Goal: Task Accomplishment & Management: Manage account settings

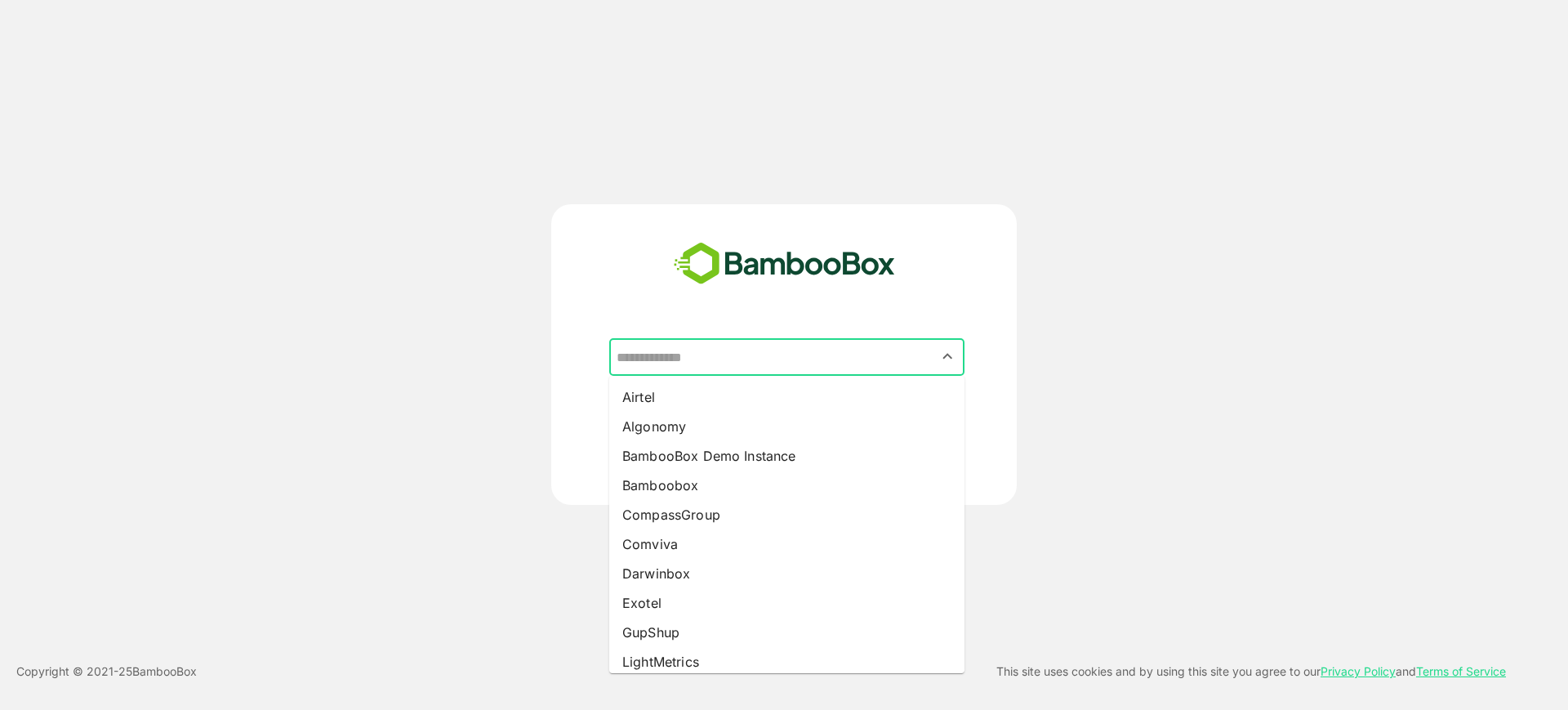
click at [790, 362] on input "text" at bounding box center [787, 357] width 349 height 31
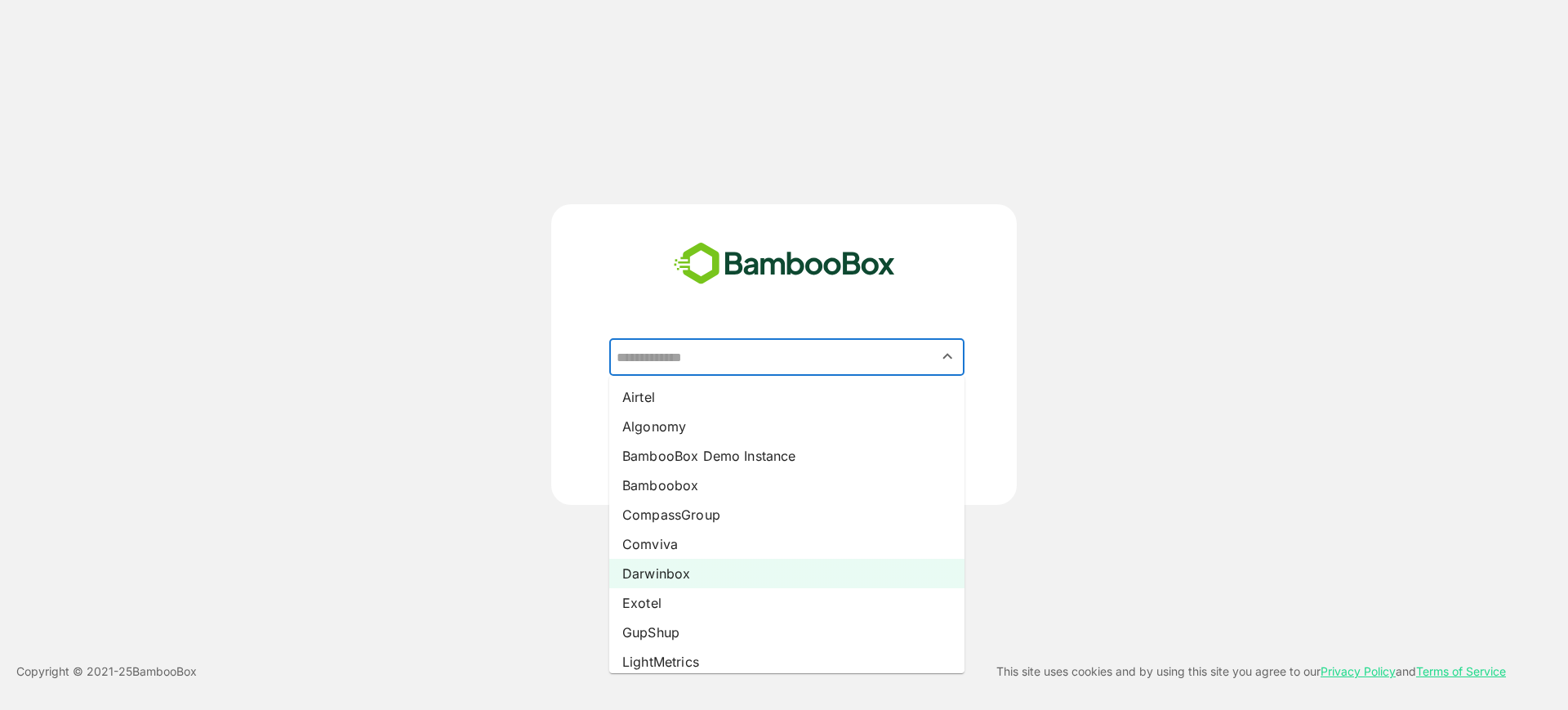
click at [709, 565] on li "Darwinbox" at bounding box center [786, 573] width 355 height 29
type input "*********"
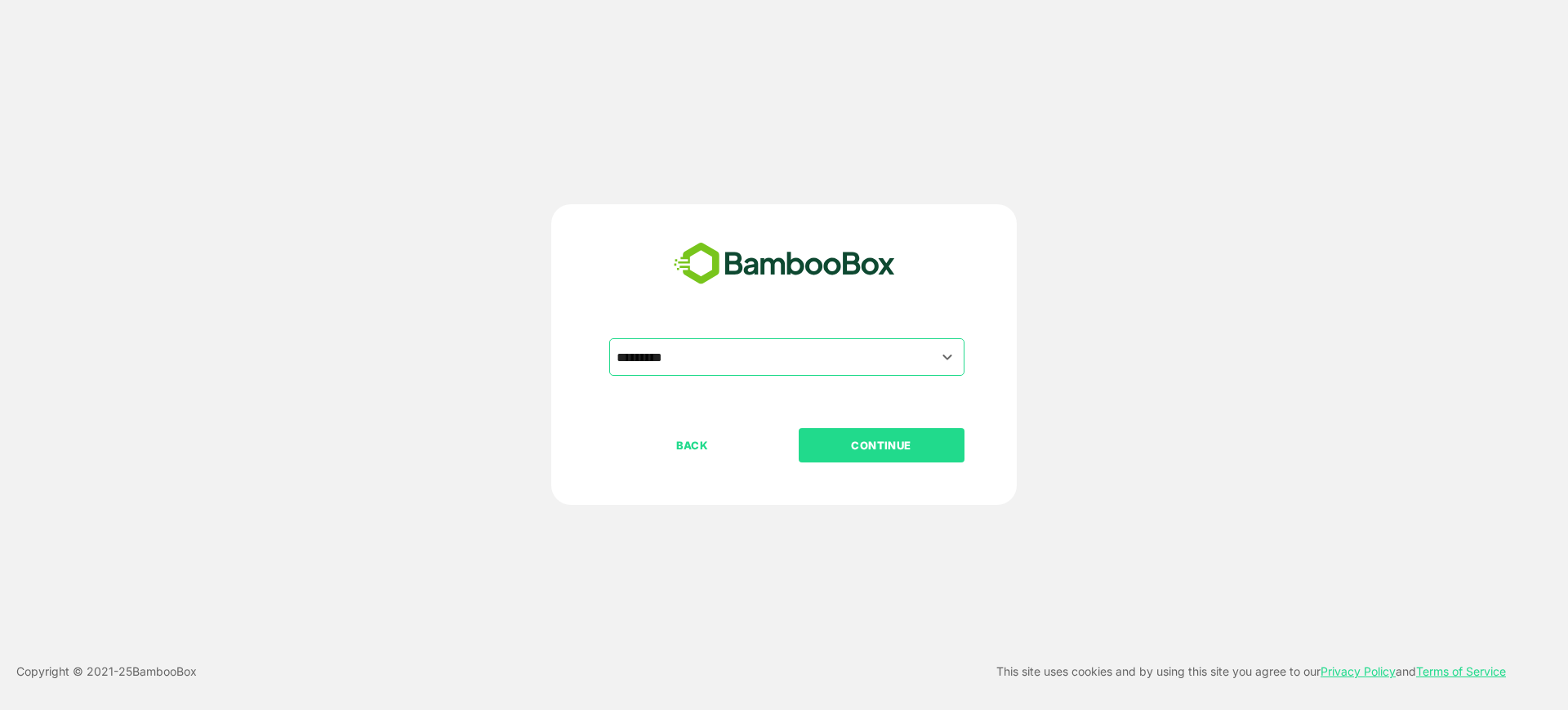
click at [879, 441] on p "CONTINUE" at bounding box center [881, 445] width 164 height 18
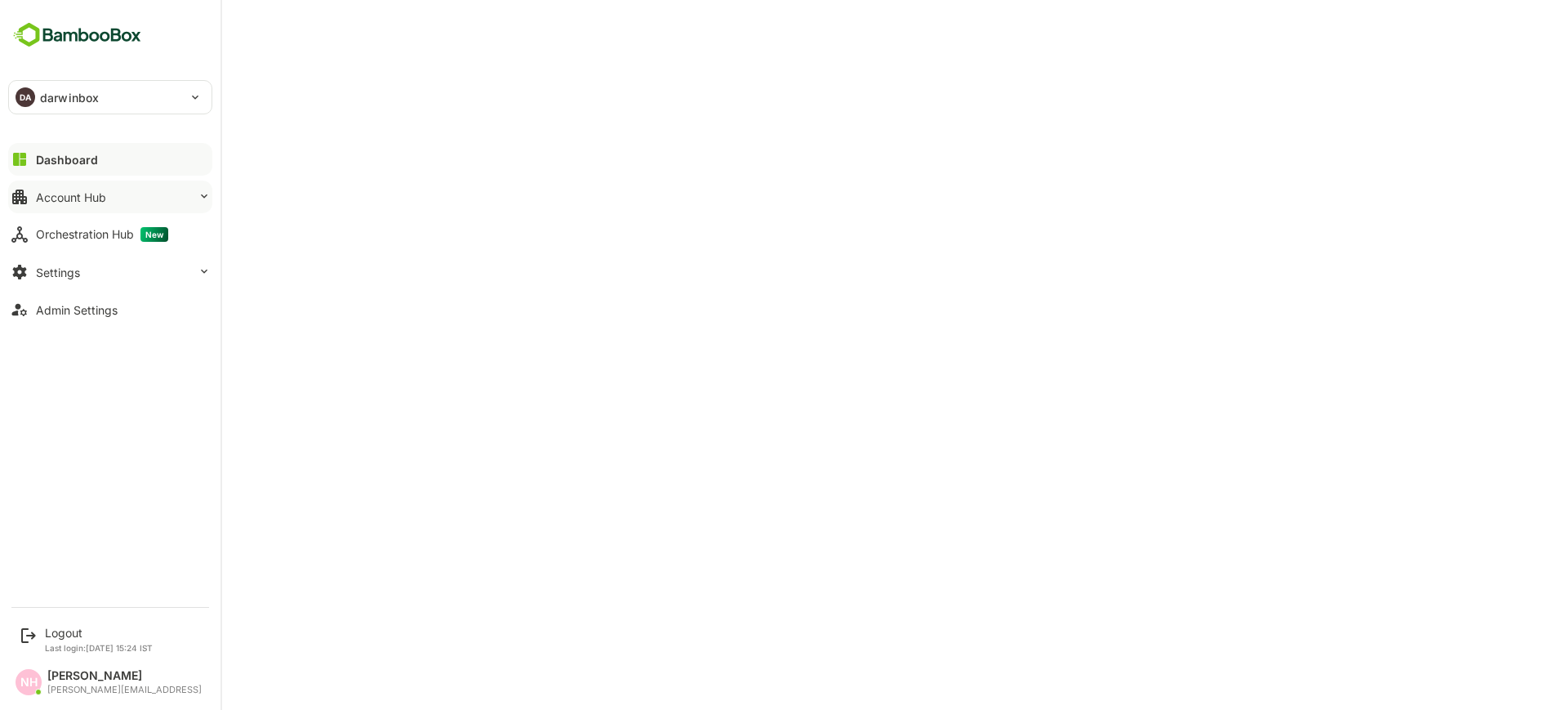
click at [39, 205] on button "Account Hub" at bounding box center [110, 197] width 205 height 33
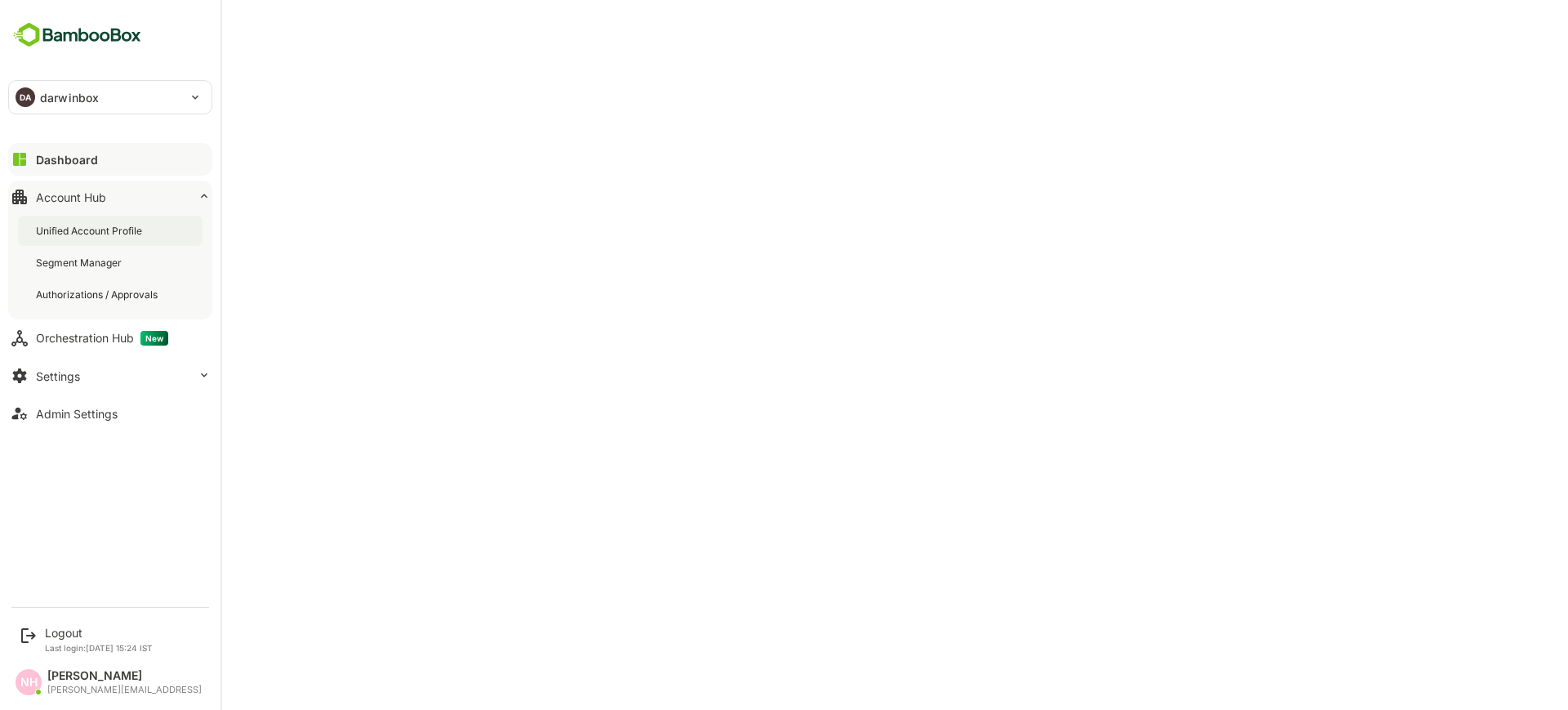
click at [66, 221] on div "Unified Account Profile" at bounding box center [110, 230] width 185 height 30
click at [80, 227] on div "Unified Account Profile" at bounding box center [92, 231] width 112 height 14
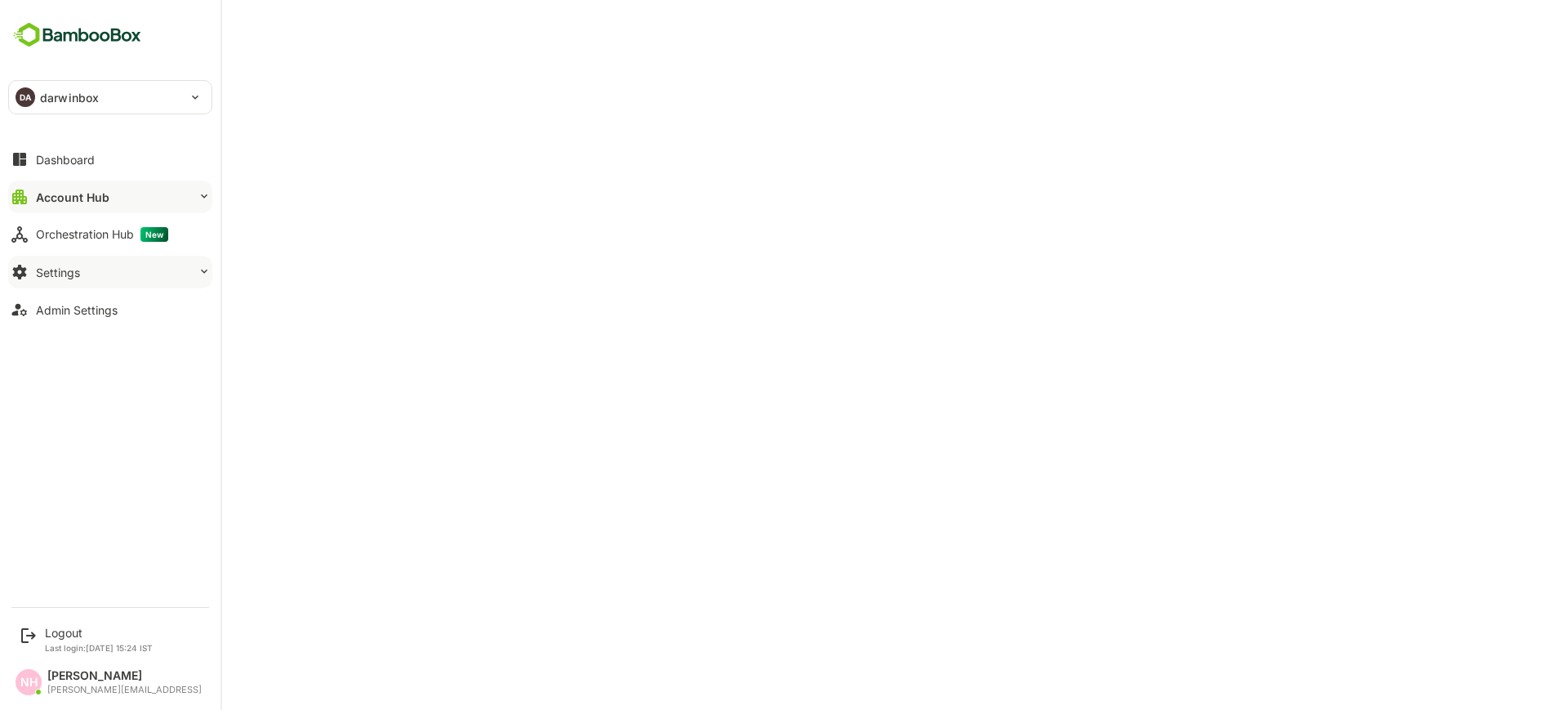
click at [105, 271] on button "Settings" at bounding box center [110, 271] width 205 height 33
click at [89, 448] on div "Admin Settings" at bounding box center [76, 446] width 82 height 14
